Goal: Transaction & Acquisition: Purchase product/service

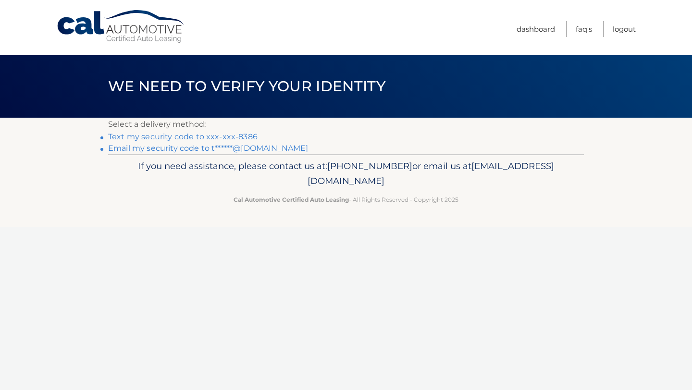
click at [243, 135] on link "Text my security code to xxx-xxx-8386" at bounding box center [182, 136] width 149 height 9
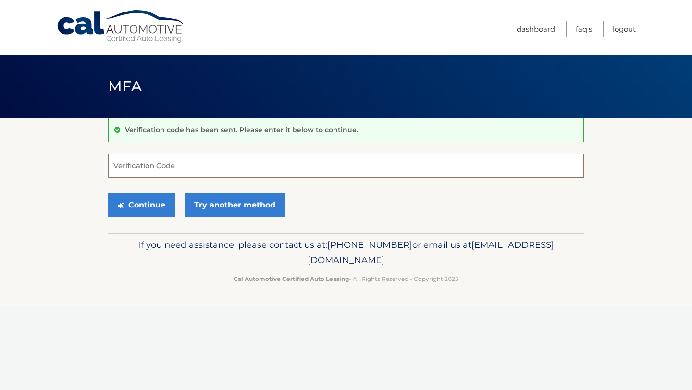
click at [200, 165] on input "Verification Code" at bounding box center [346, 166] width 476 height 24
type input "347808"
click at [136, 200] on button "Continue" at bounding box center [141, 205] width 67 height 24
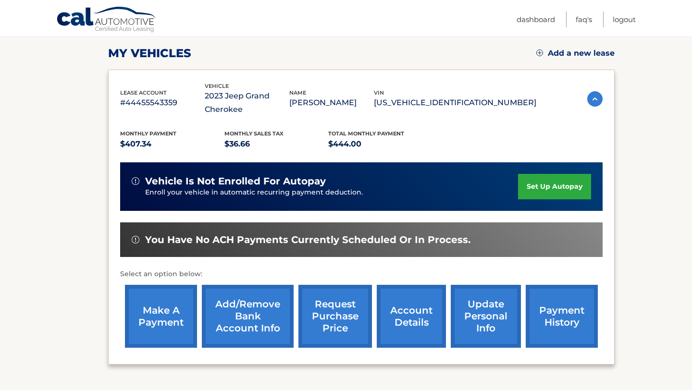
scroll to position [136, 0]
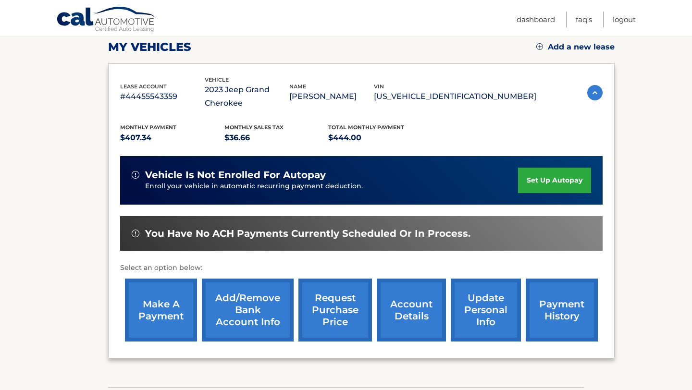
click at [173, 316] on link "make a payment" at bounding box center [161, 310] width 72 height 63
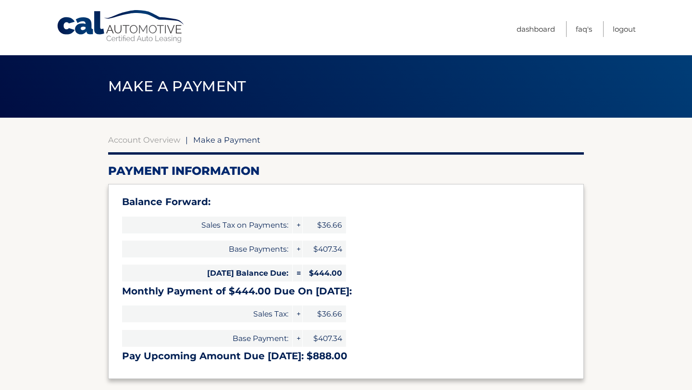
select select "ZjA3NjdmZDItNDRhMi00NDg2LTlhMWYtNzExYWRkNWRiNzdm"
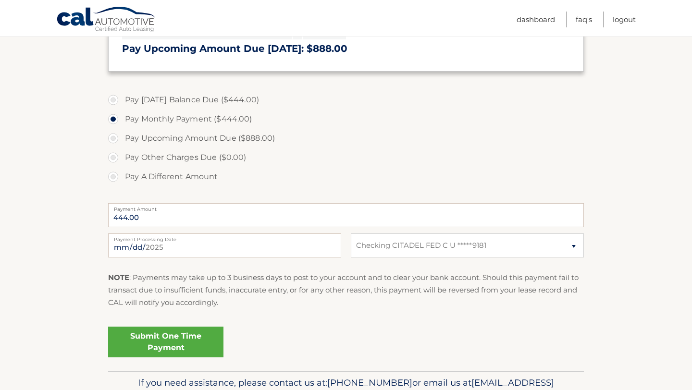
scroll to position [310, 0]
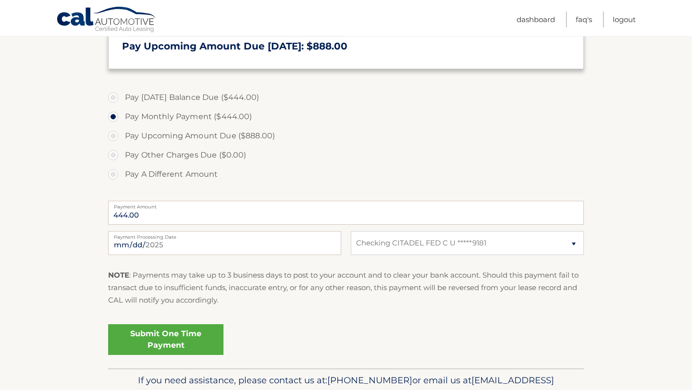
click at [160, 344] on link "Submit One Time Payment" at bounding box center [165, 339] width 115 height 31
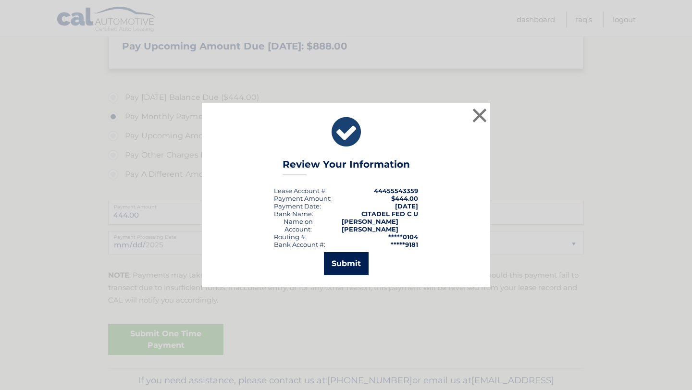
click at [343, 262] on button "Submit" at bounding box center [346, 263] width 45 height 23
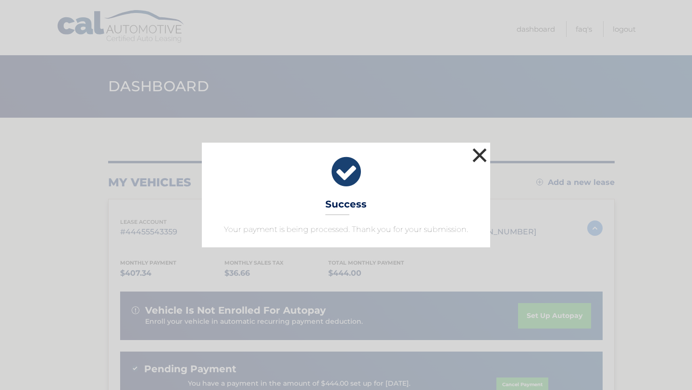
click at [480, 160] on button "×" at bounding box center [479, 155] width 19 height 19
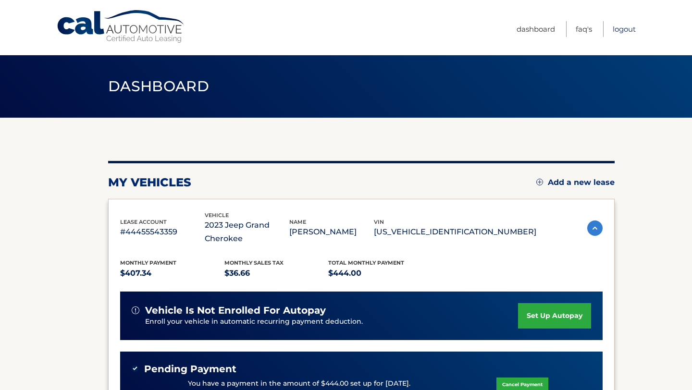
click at [624, 27] on link "Logout" at bounding box center [624, 29] width 23 height 16
